Goal: Transaction & Acquisition: Obtain resource

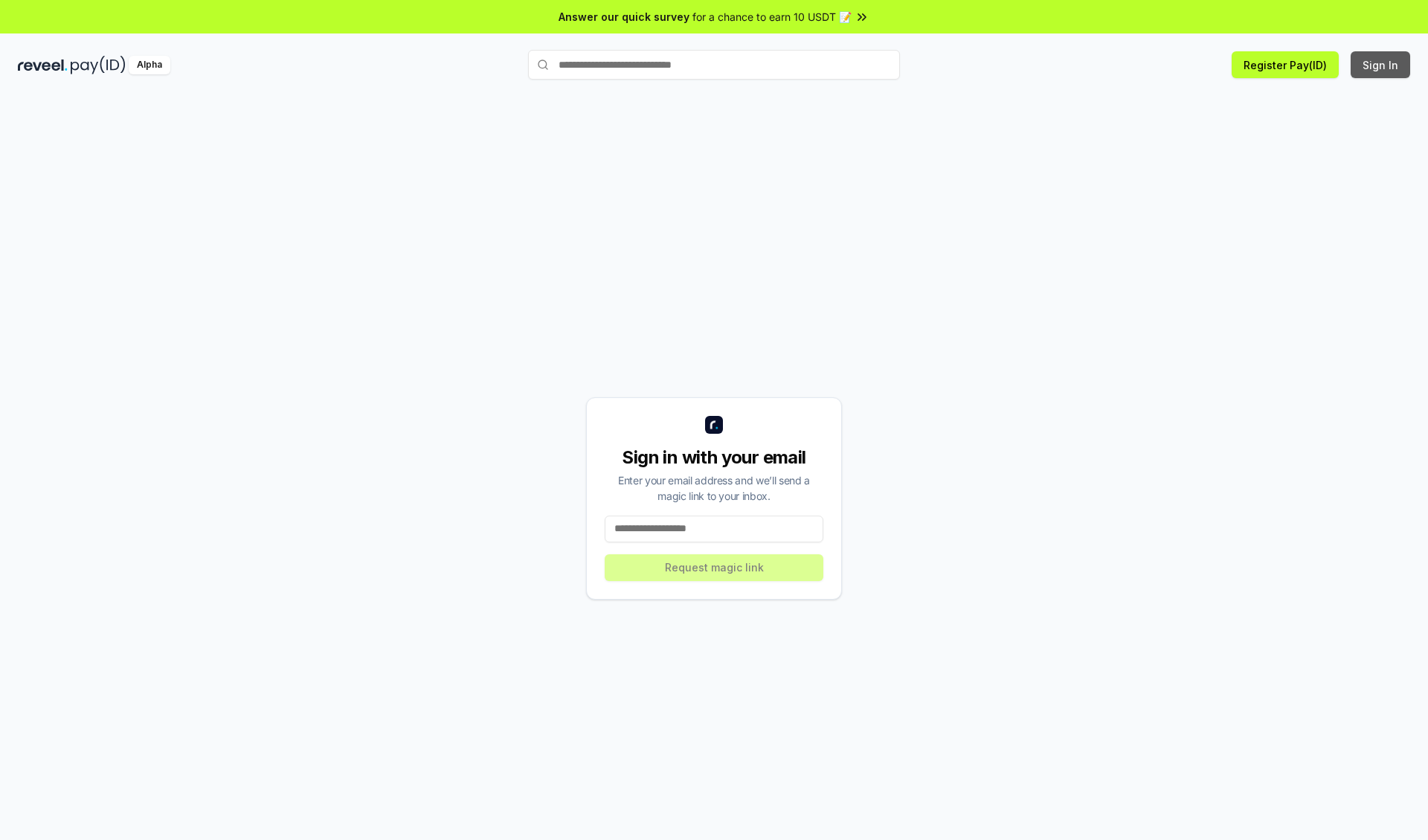
click at [1382, 64] on button "Sign In" at bounding box center [1381, 64] width 60 height 26
type input "**********"
click at [714, 567] on button "Request magic link" at bounding box center [714, 568] width 219 height 26
